Goal: Task Accomplishment & Management: Manage account settings

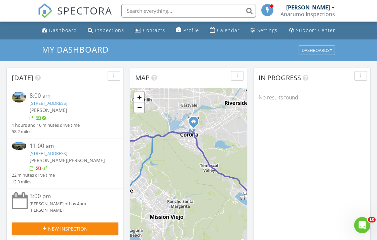
click at [67, 102] on link "[STREET_ADDRESS]" at bounding box center [49, 103] width 38 height 6
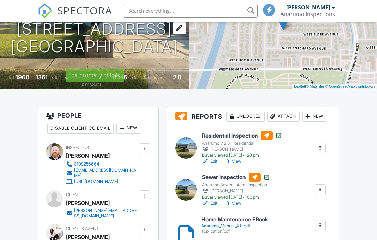
scroll to position [92, 0]
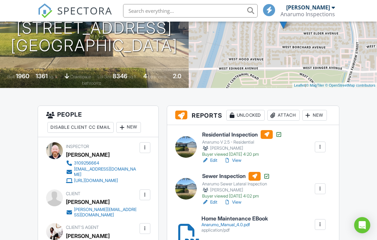
click at [214, 201] on link "Edit" at bounding box center [209, 202] width 15 height 7
